Goal: Navigation & Orientation: Find specific page/section

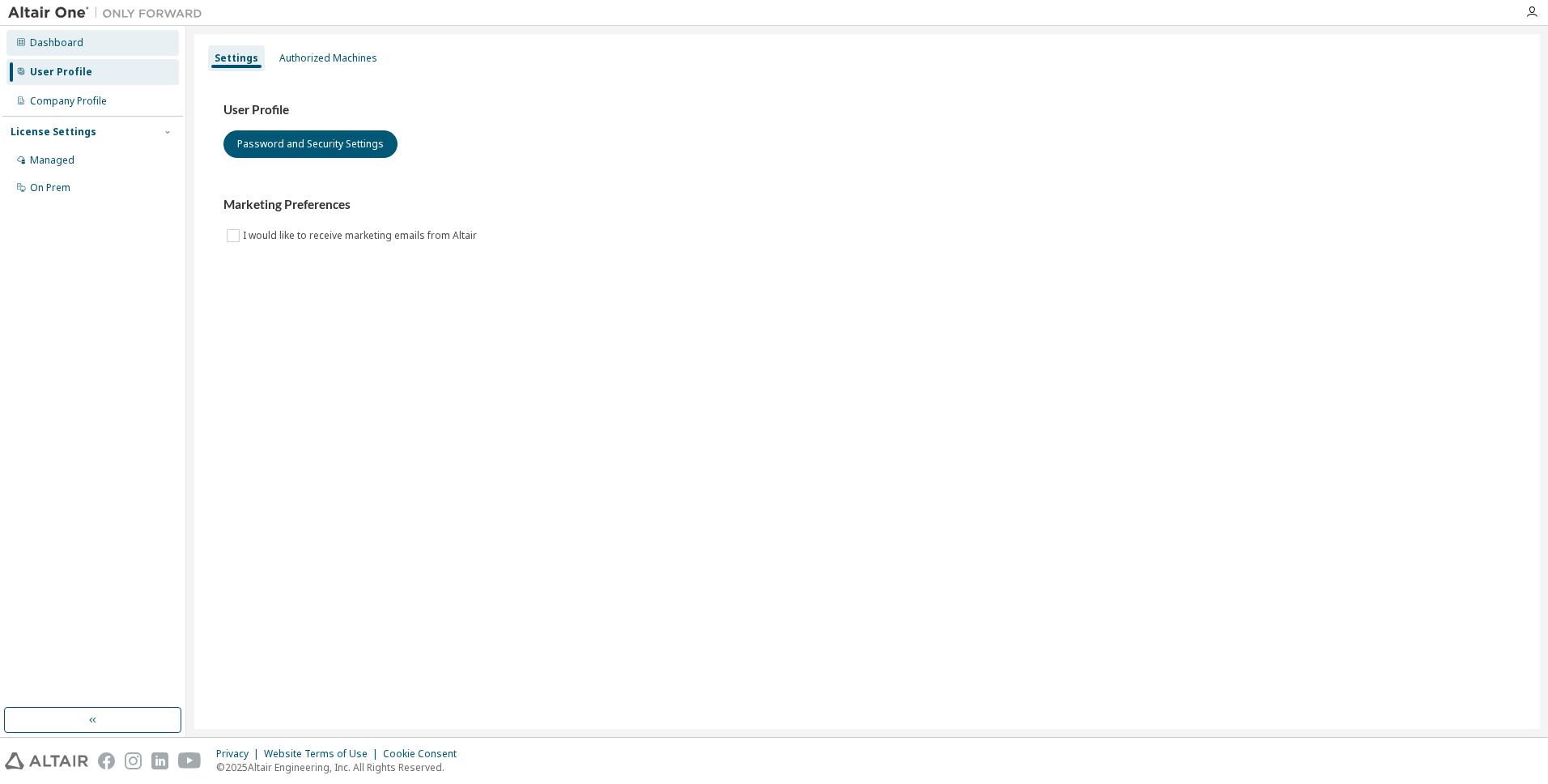
click at [40, 40] on div "Dashboard" at bounding box center [56, 42] width 53 height 13
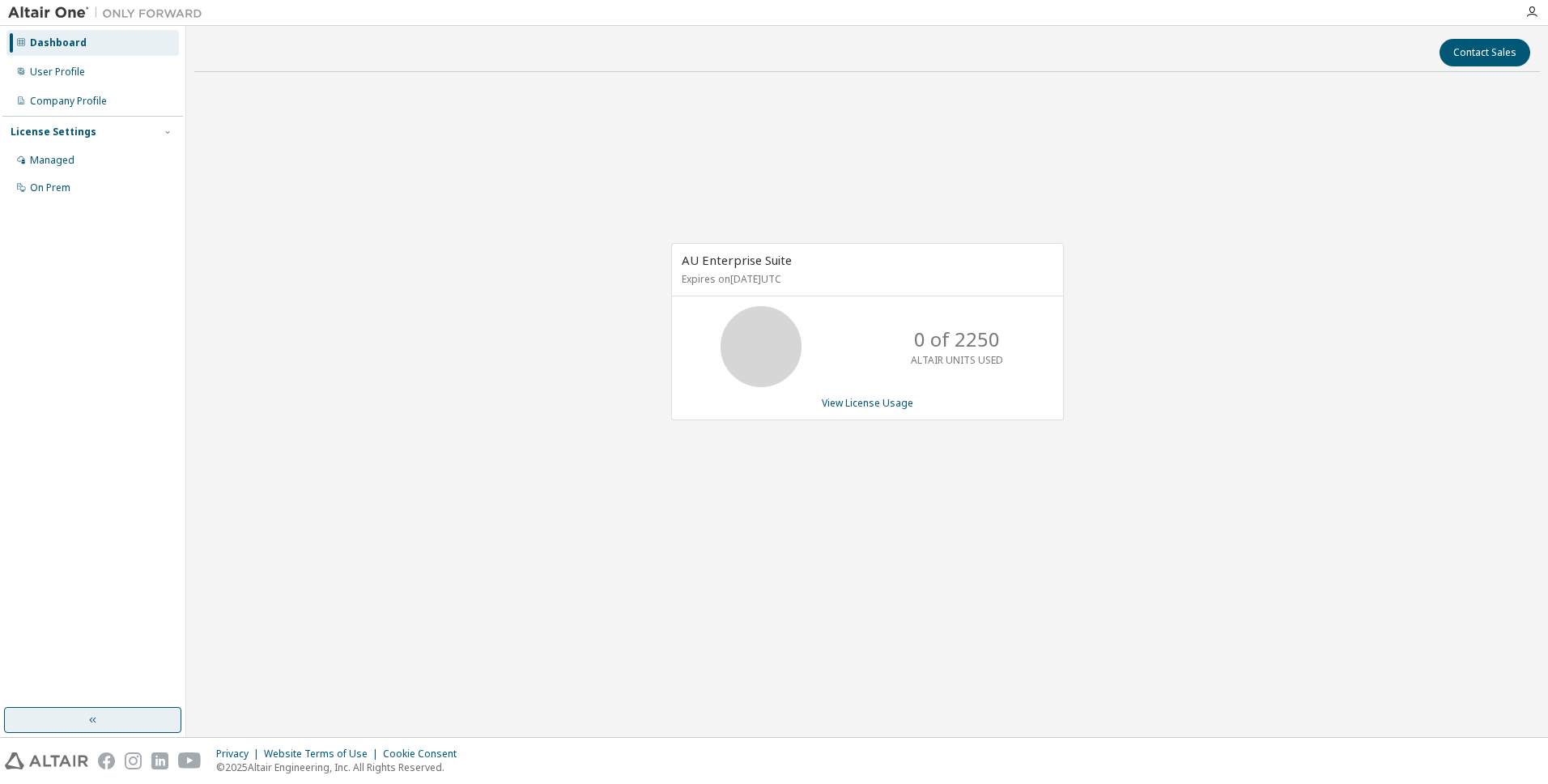
click at [96, 718] on icon "button" at bounding box center [92, 719] width 13 height 13
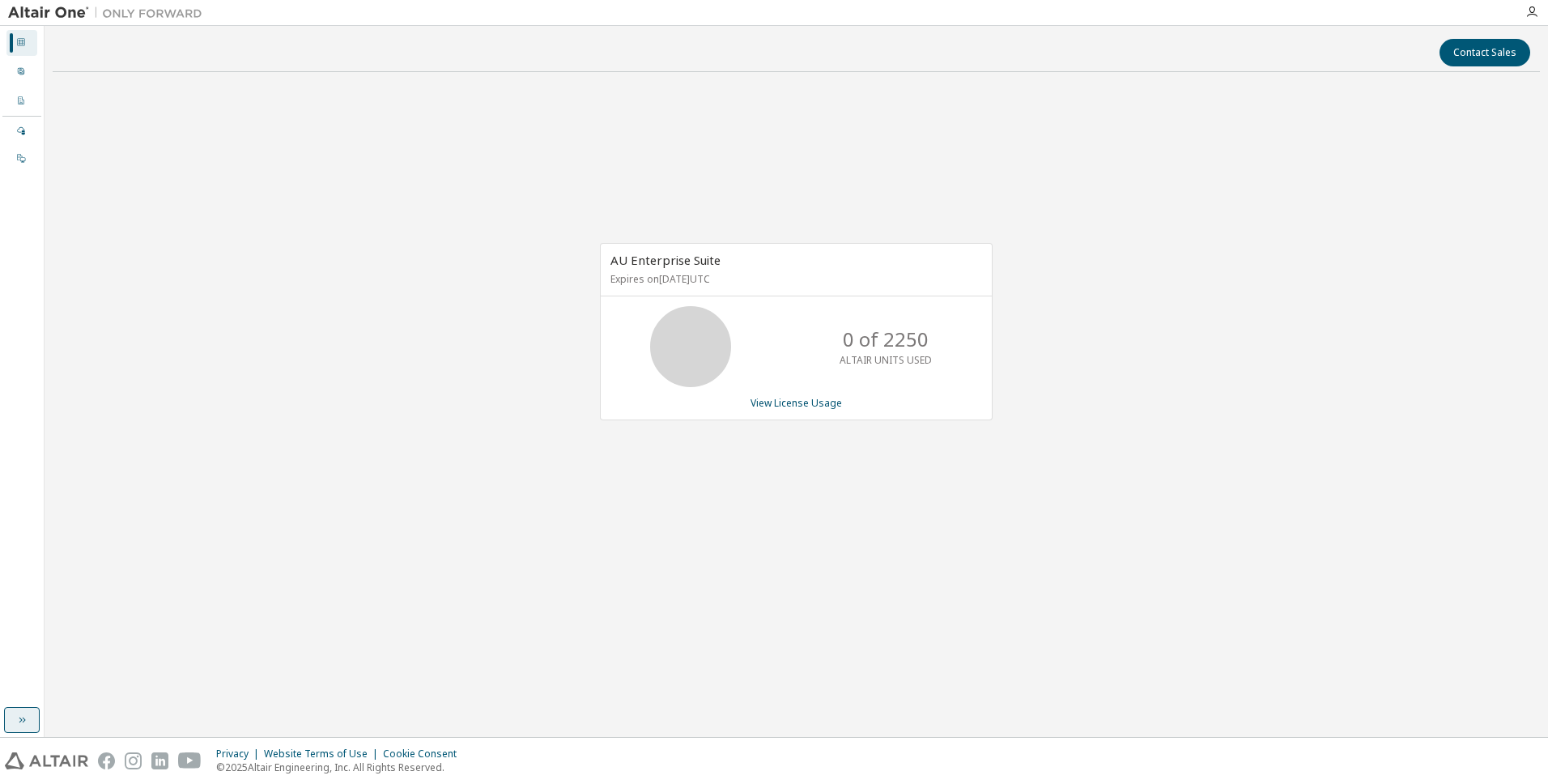
click at [17, 716] on icon "button" at bounding box center [21, 719] width 13 height 13
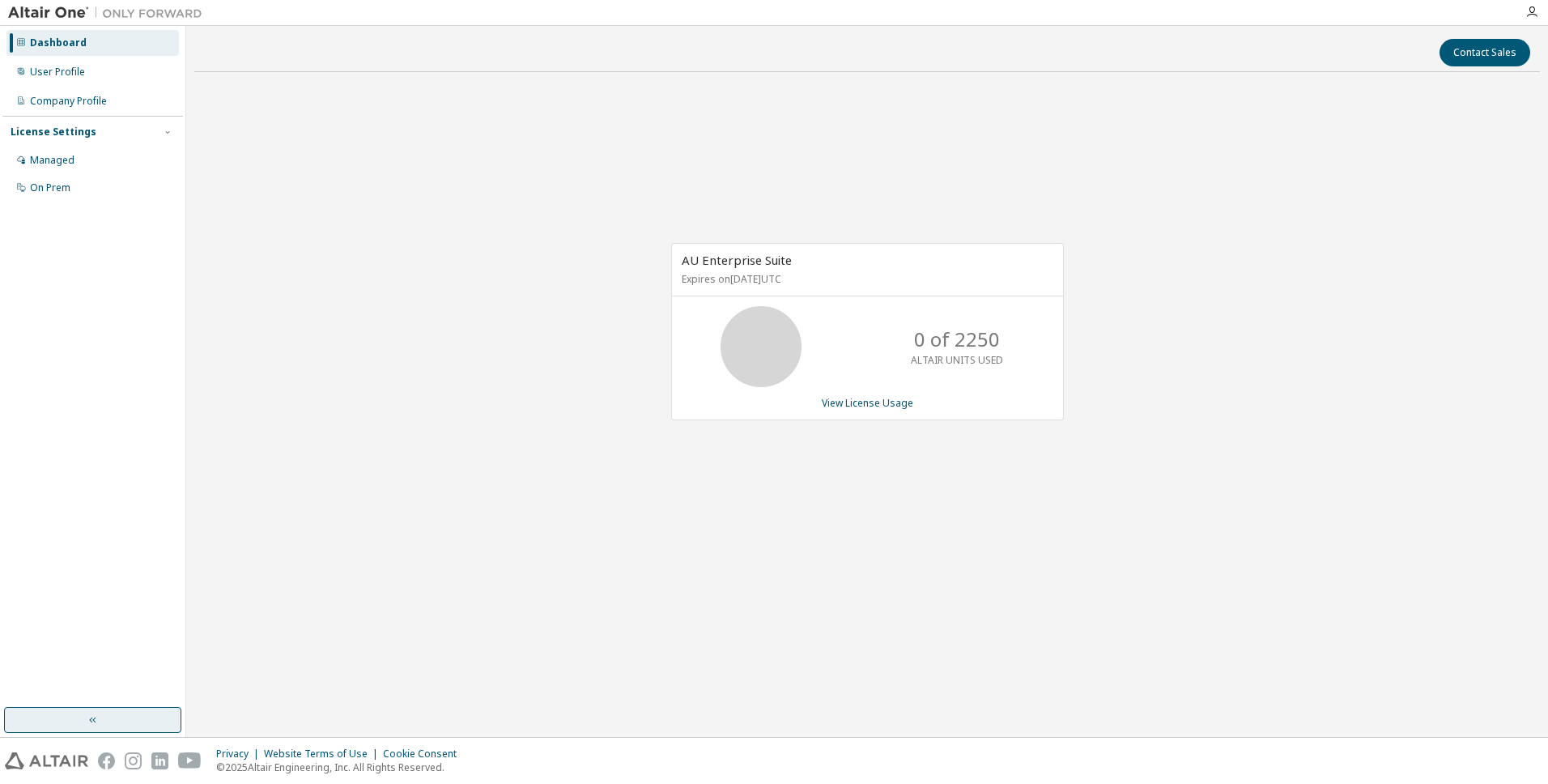
click at [32, 9] on img at bounding box center [109, 13] width 202 height 16
